Goal: Task Accomplishment & Management: Complete application form

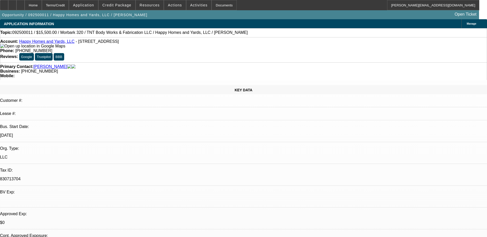
select select "0"
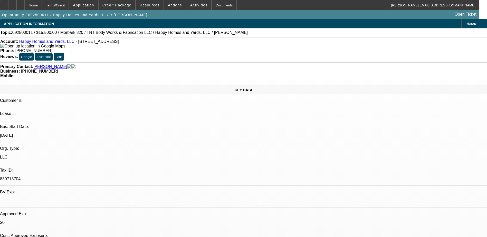
select select "0"
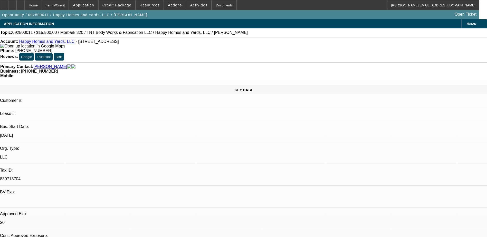
select select "0"
select select "1"
select select "3"
select select "6"
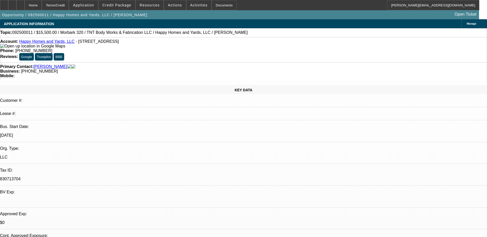
select select "1"
select select "3"
select select "6"
select select "1"
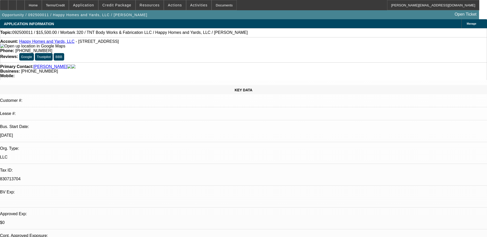
select select "6"
select select "1"
select select "6"
click at [123, 5] on span "Credit Package" at bounding box center [116, 5] width 29 height 4
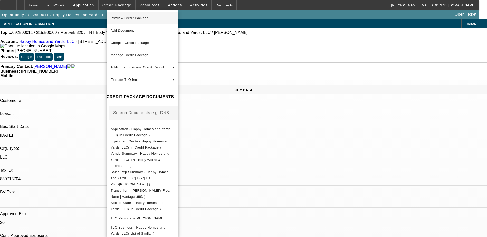
click at [129, 19] on span "Preview Credit Package" at bounding box center [130, 18] width 38 height 4
